Goal: Find specific page/section: Find specific page/section

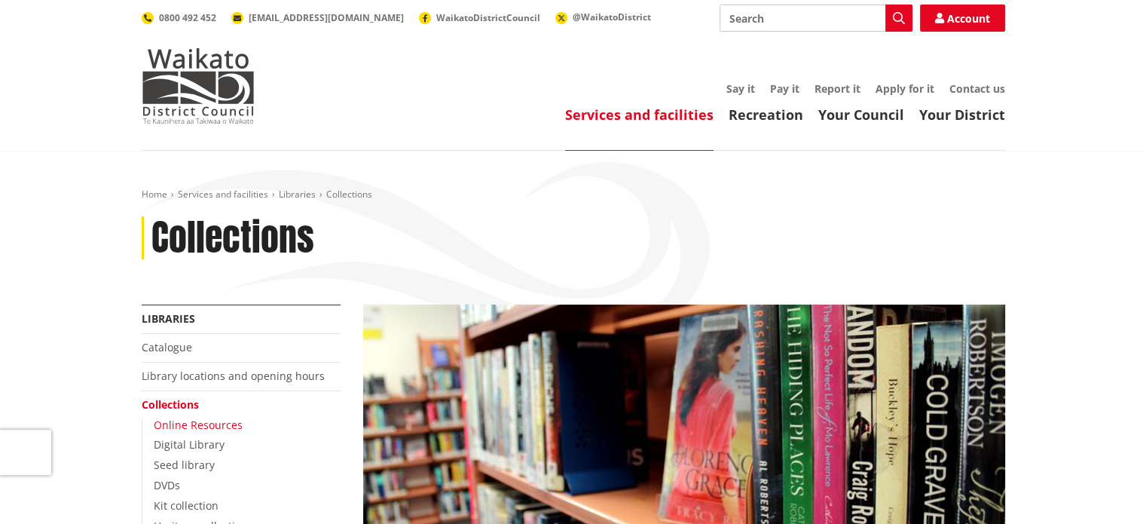
click at [190, 424] on link "Online Resources" at bounding box center [198, 425] width 89 height 14
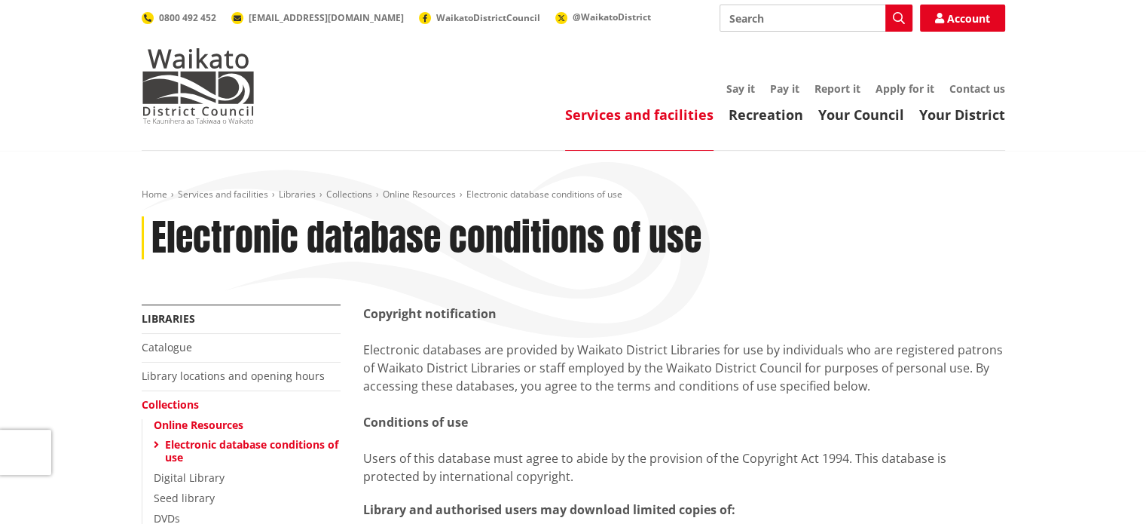
click at [193, 487] on ul "Online Resources Electronic database conditions of use Digital Library Seed lib…" at bounding box center [241, 512] width 199 height 187
click at [194, 482] on link "Digital Library" at bounding box center [189, 477] width 71 height 14
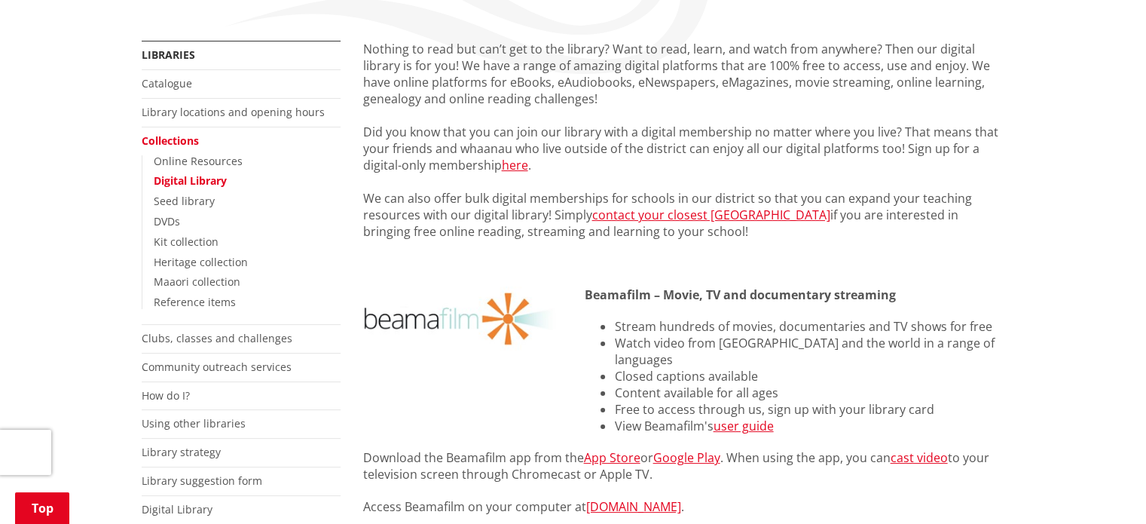
scroll to position [283, 0]
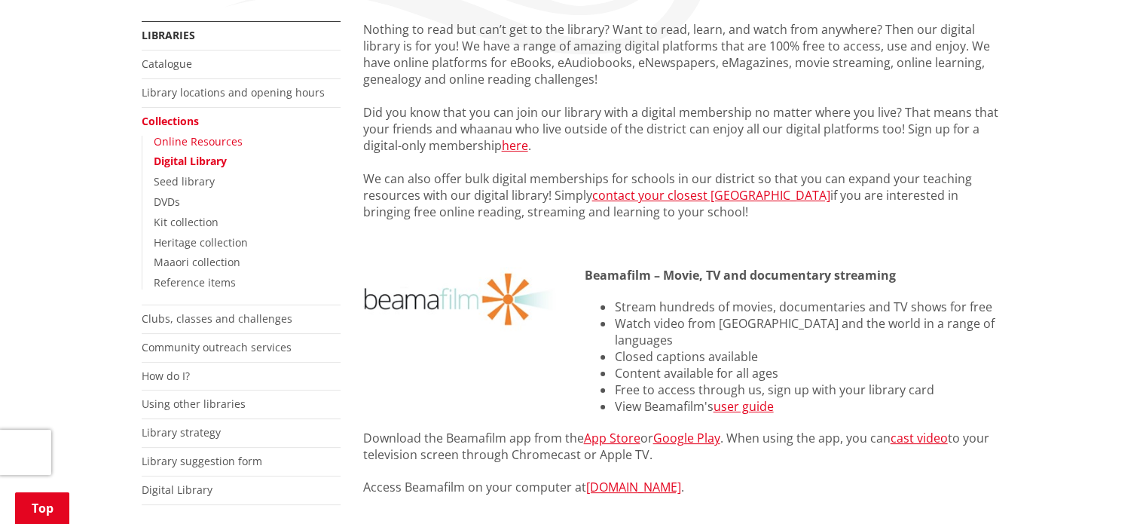
click at [198, 143] on link "Online Resources" at bounding box center [198, 141] width 89 height 14
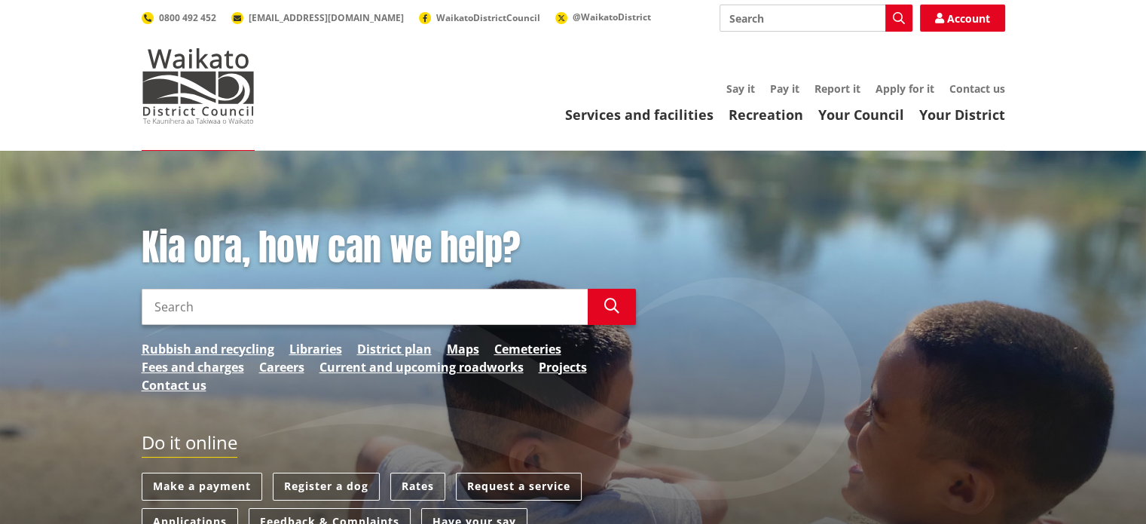
click at [377, 305] on input "Search" at bounding box center [365, 307] width 446 height 36
type input "library catalogue"
click at [616, 310] on icon "button" at bounding box center [612, 305] width 15 height 15
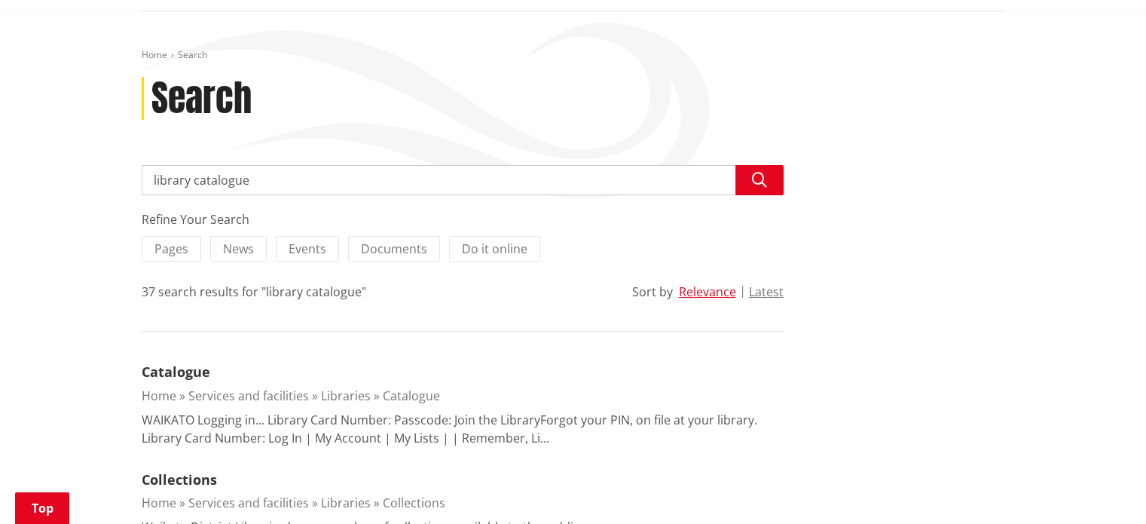
scroll to position [194, 0]
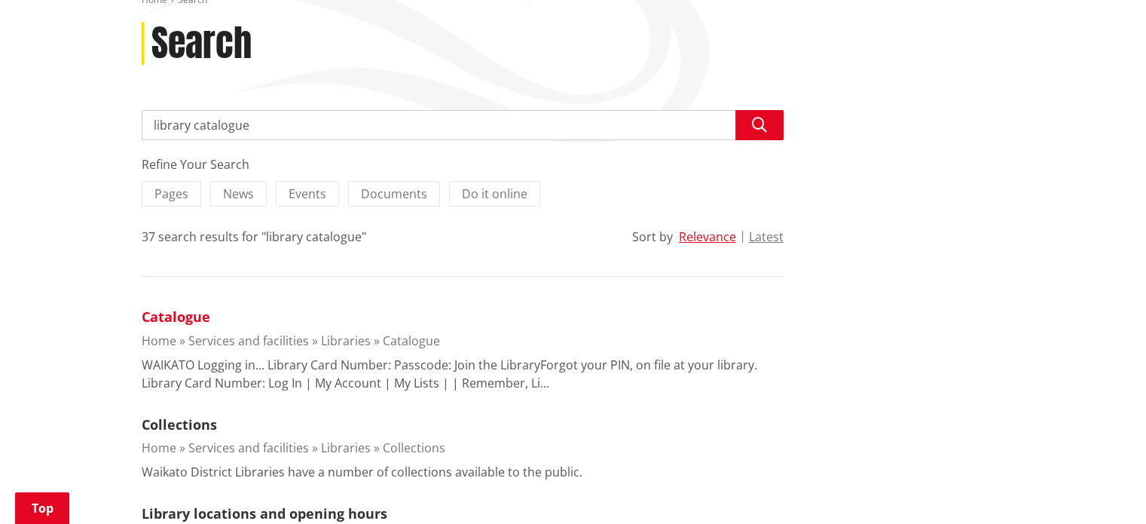
click at [161, 315] on link "Catalogue" at bounding box center [176, 317] width 69 height 18
